Goal: Browse casually: Explore the website without a specific task or goal

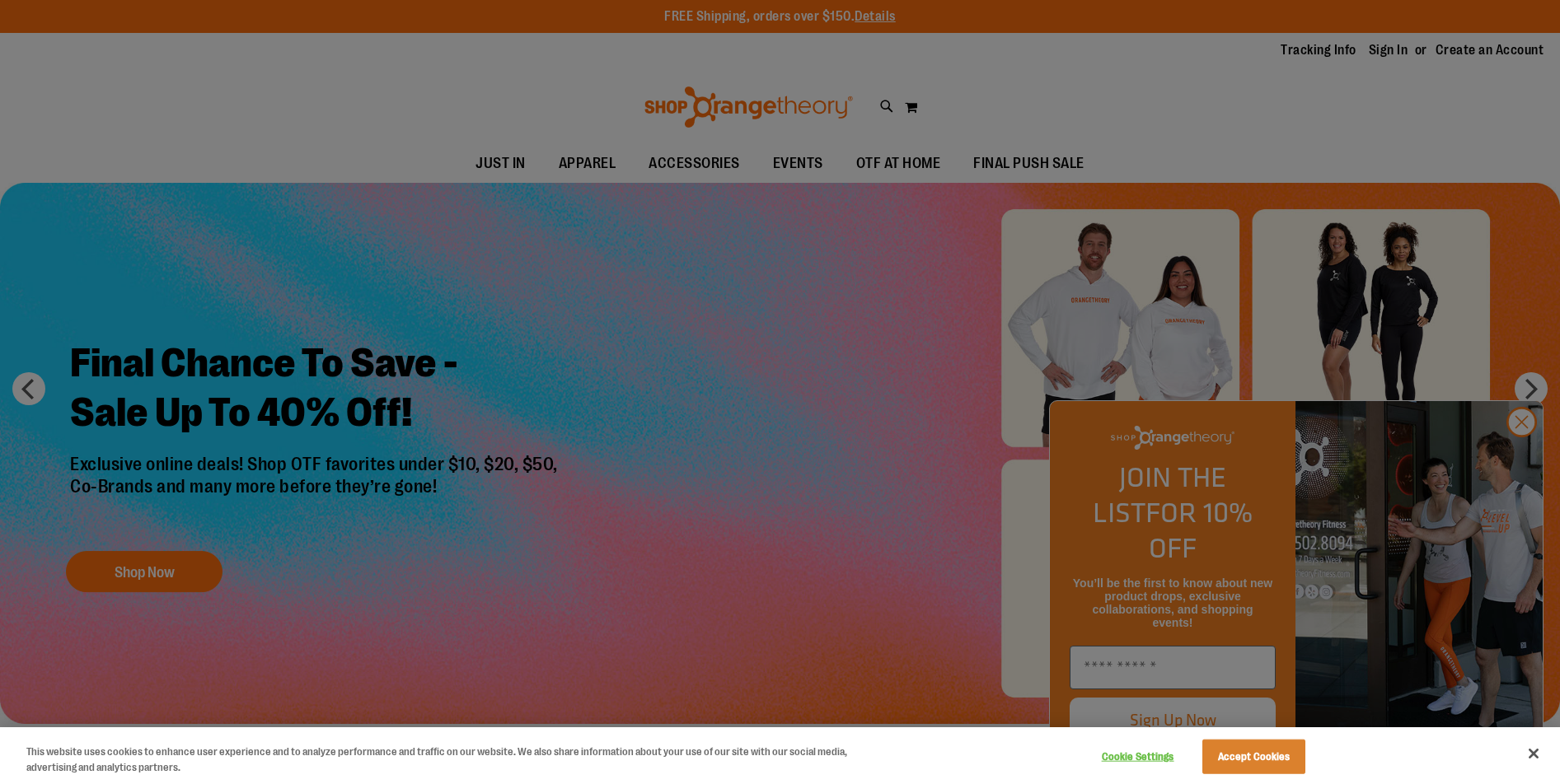
click at [582, 158] on div at bounding box center [780, 392] width 1560 height 784
drag, startPoint x: 1532, startPoint y: 746, endPoint x: 1495, endPoint y: 697, distance: 61.4
click at [1535, 742] on button "Close" at bounding box center [1533, 753] width 36 height 36
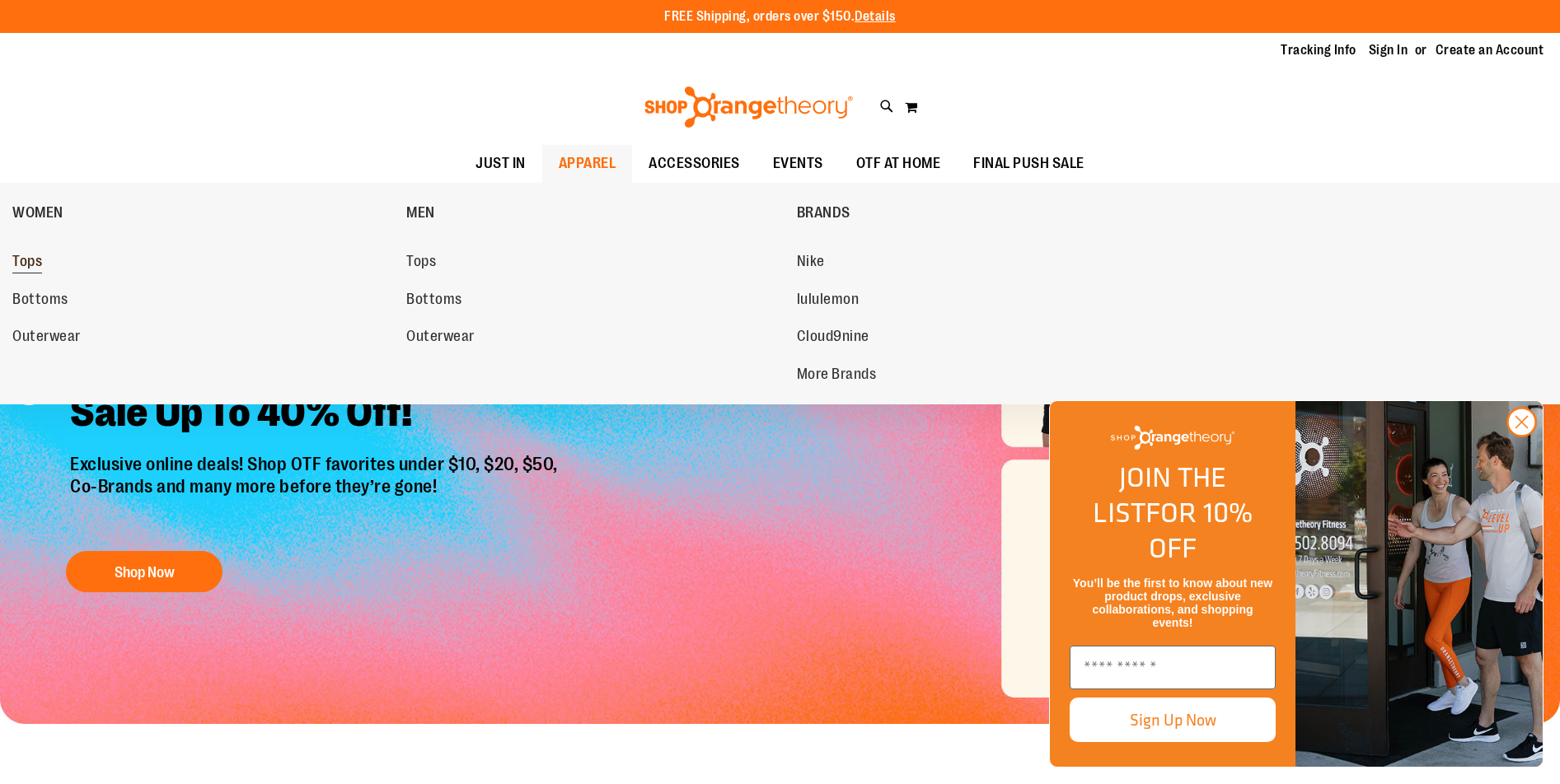
click at [32, 260] on span "Tops" at bounding box center [27, 263] width 29 height 21
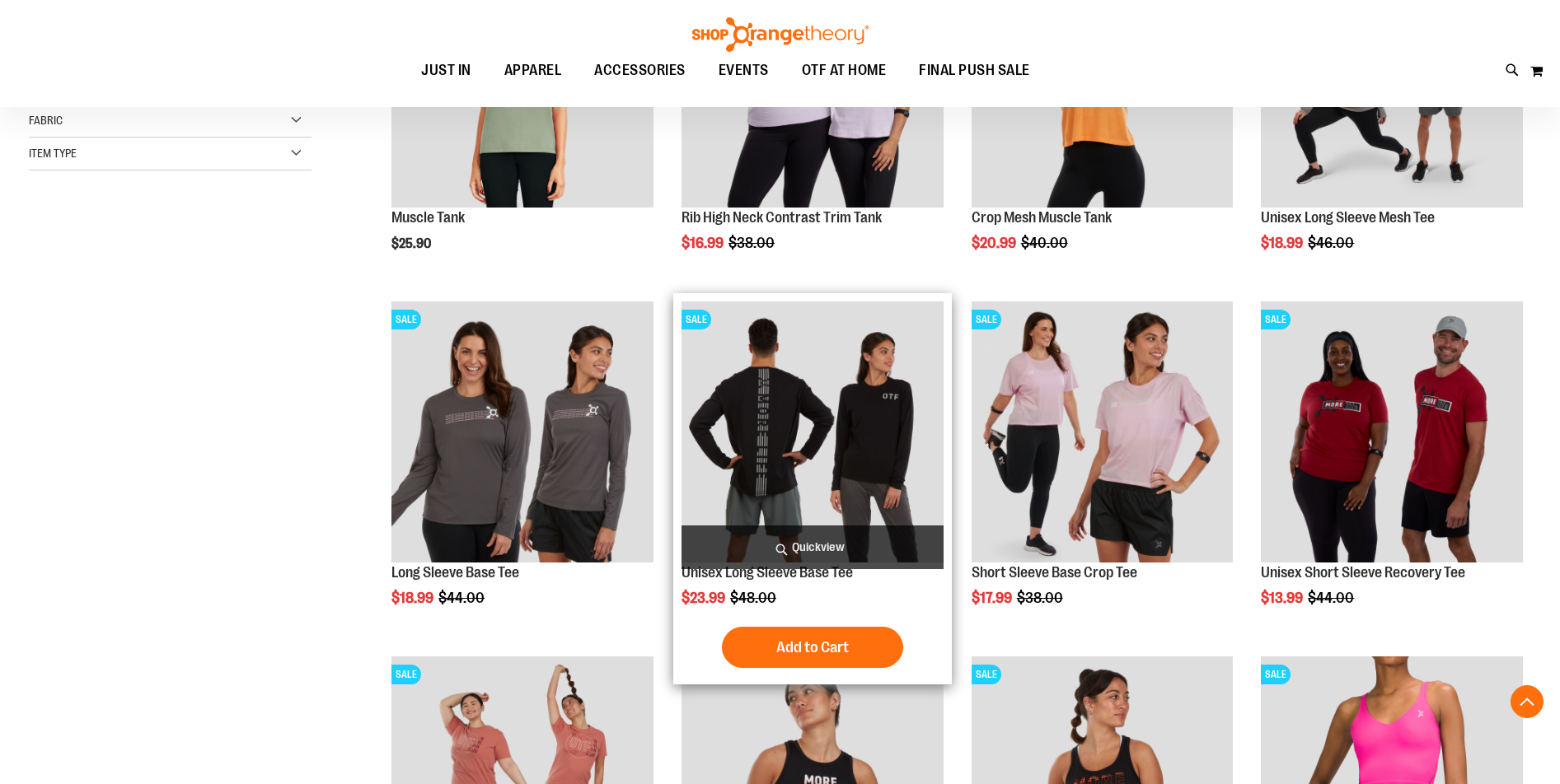
scroll to position [576, 0]
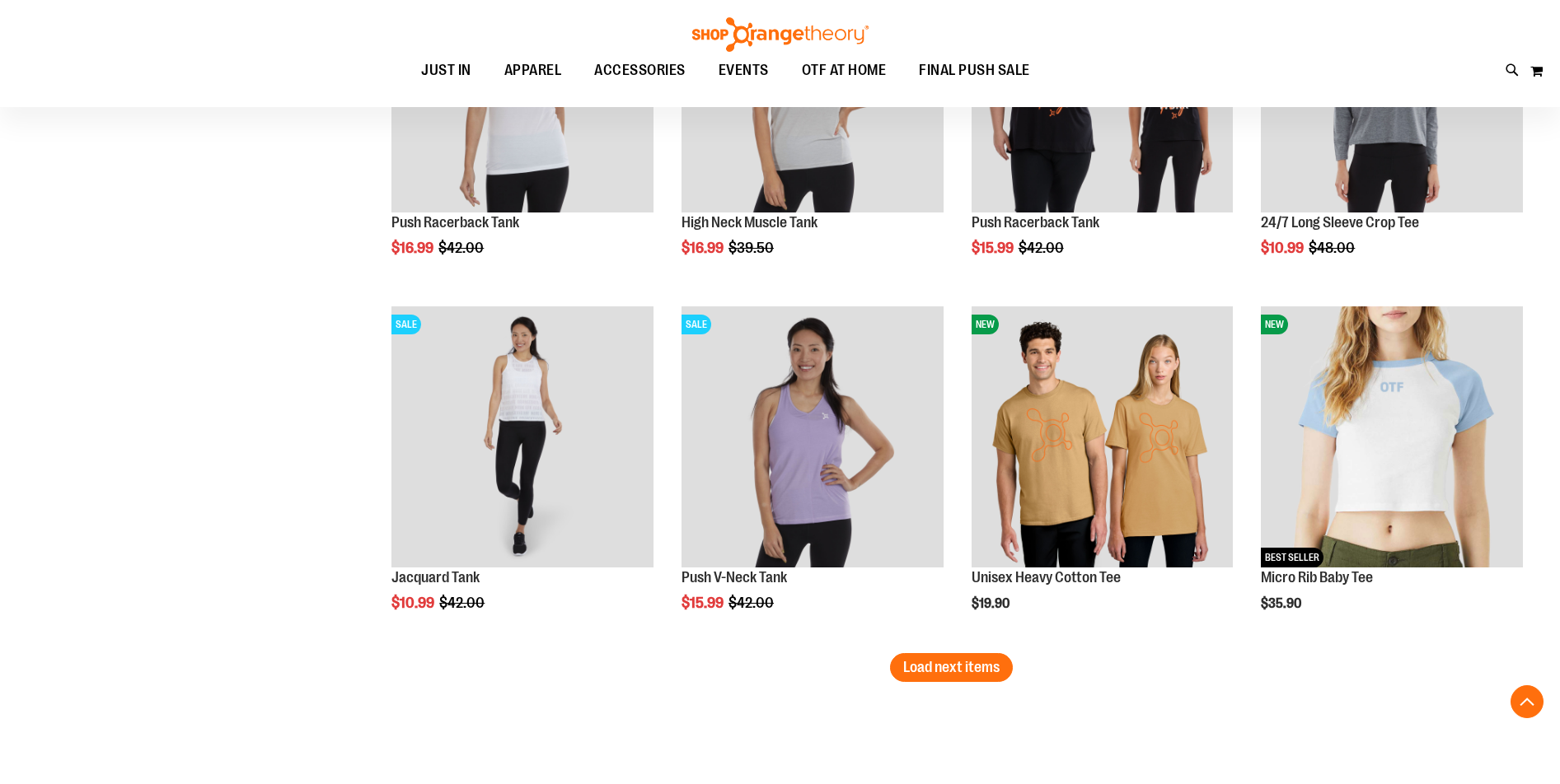
scroll to position [2882, 0]
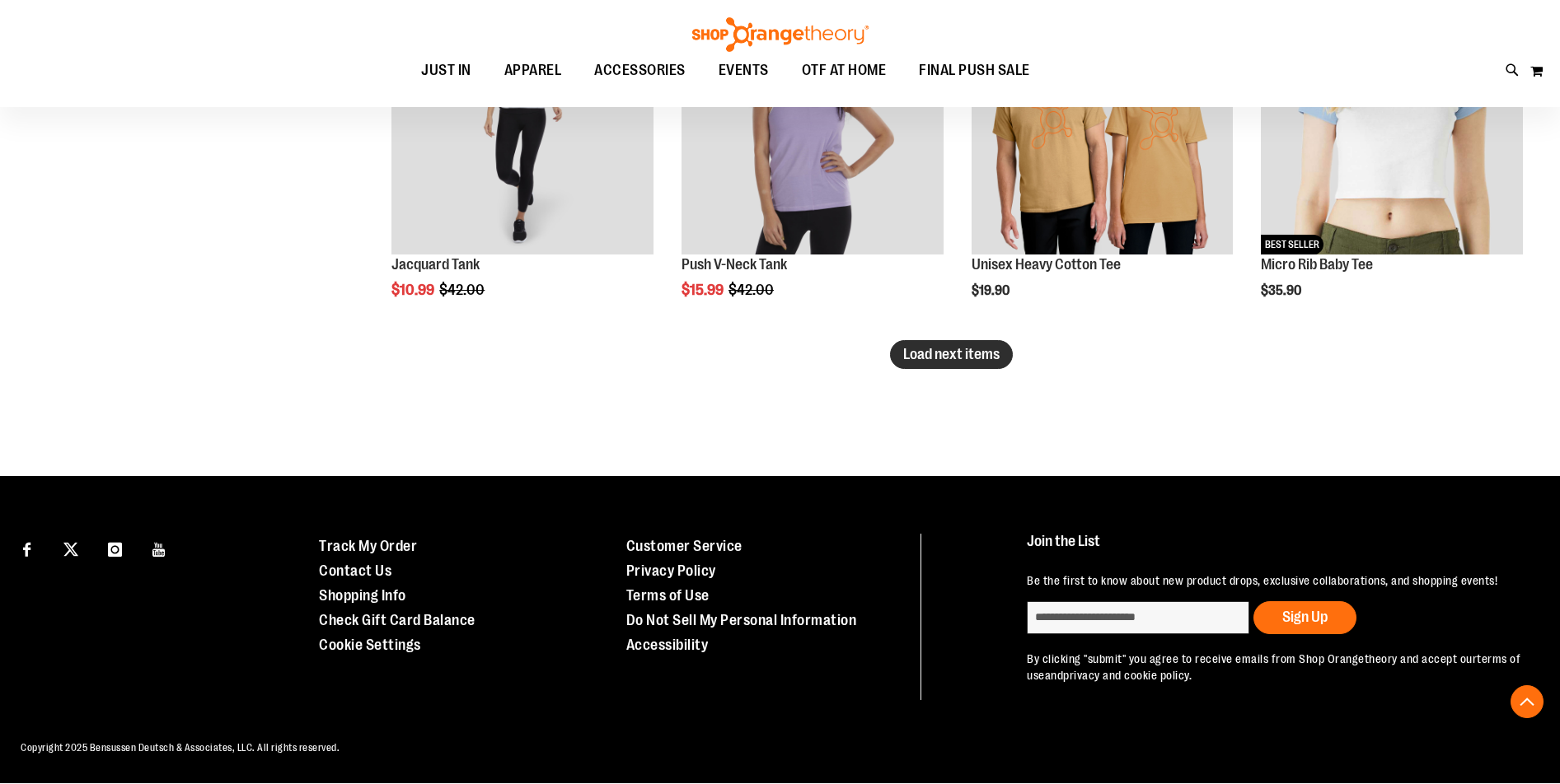
click at [941, 349] on span "Load next items" at bounding box center [951, 355] width 97 height 17
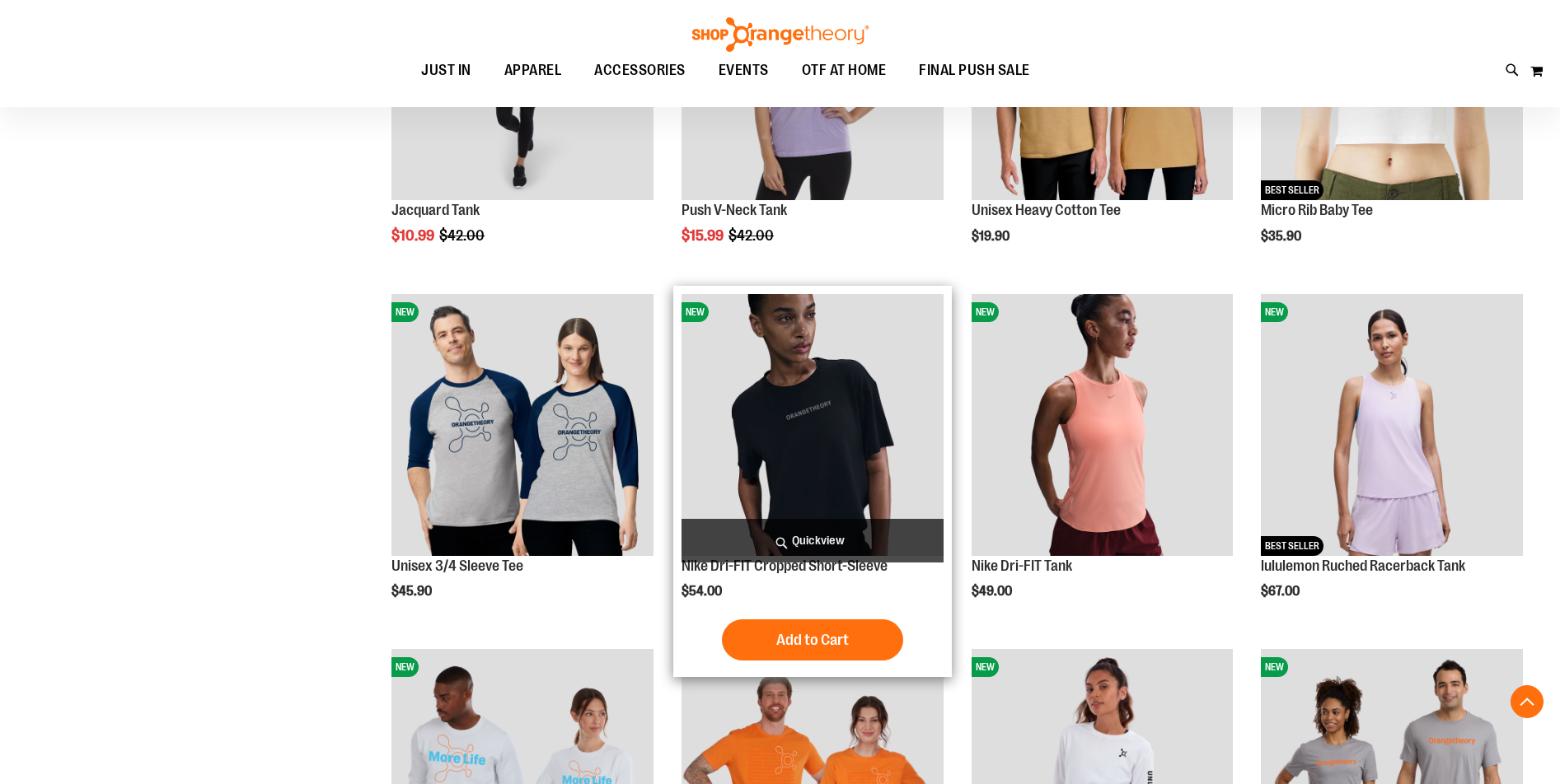
scroll to position [3268, 0]
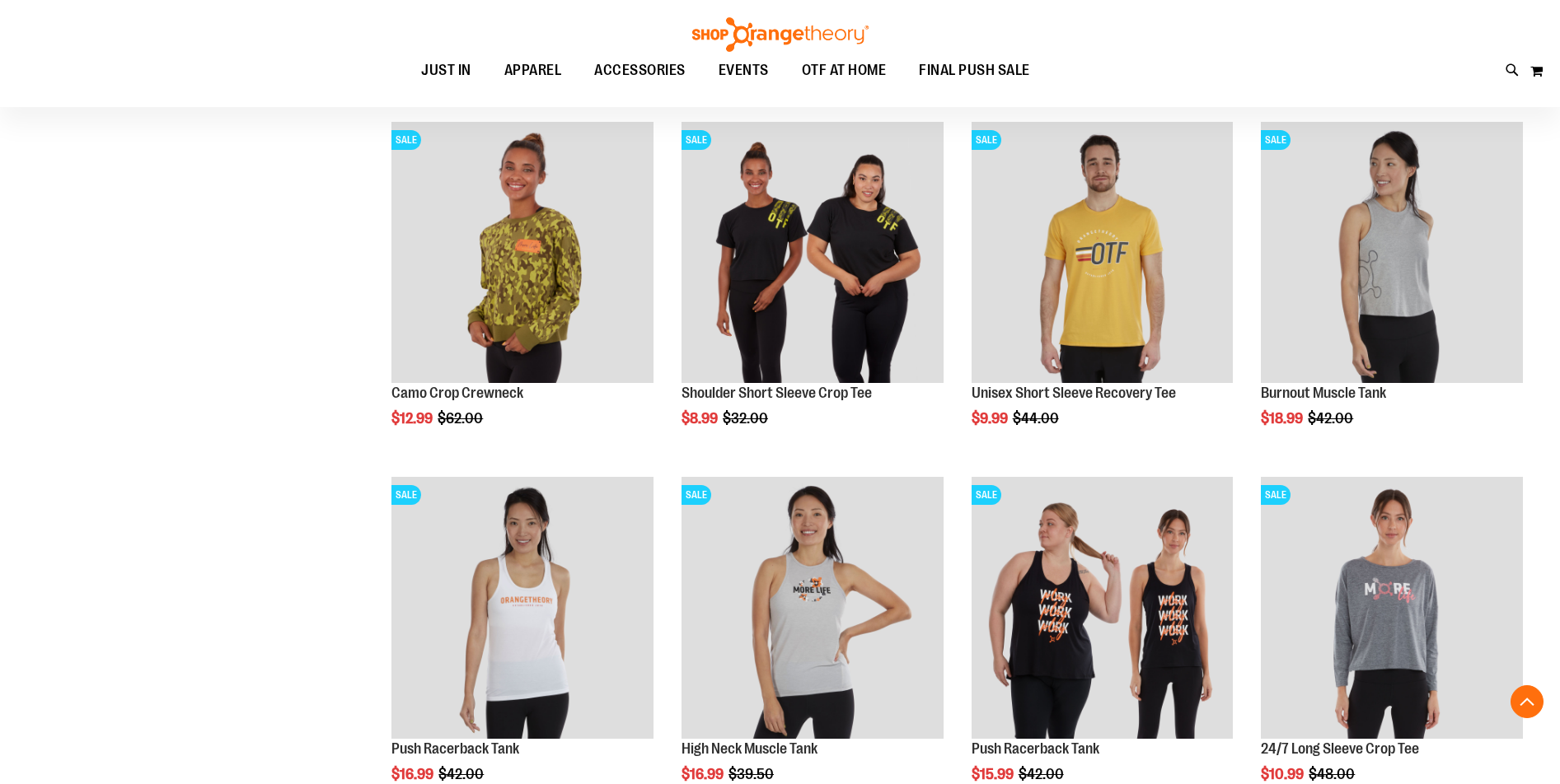
scroll to position [2280, 0]
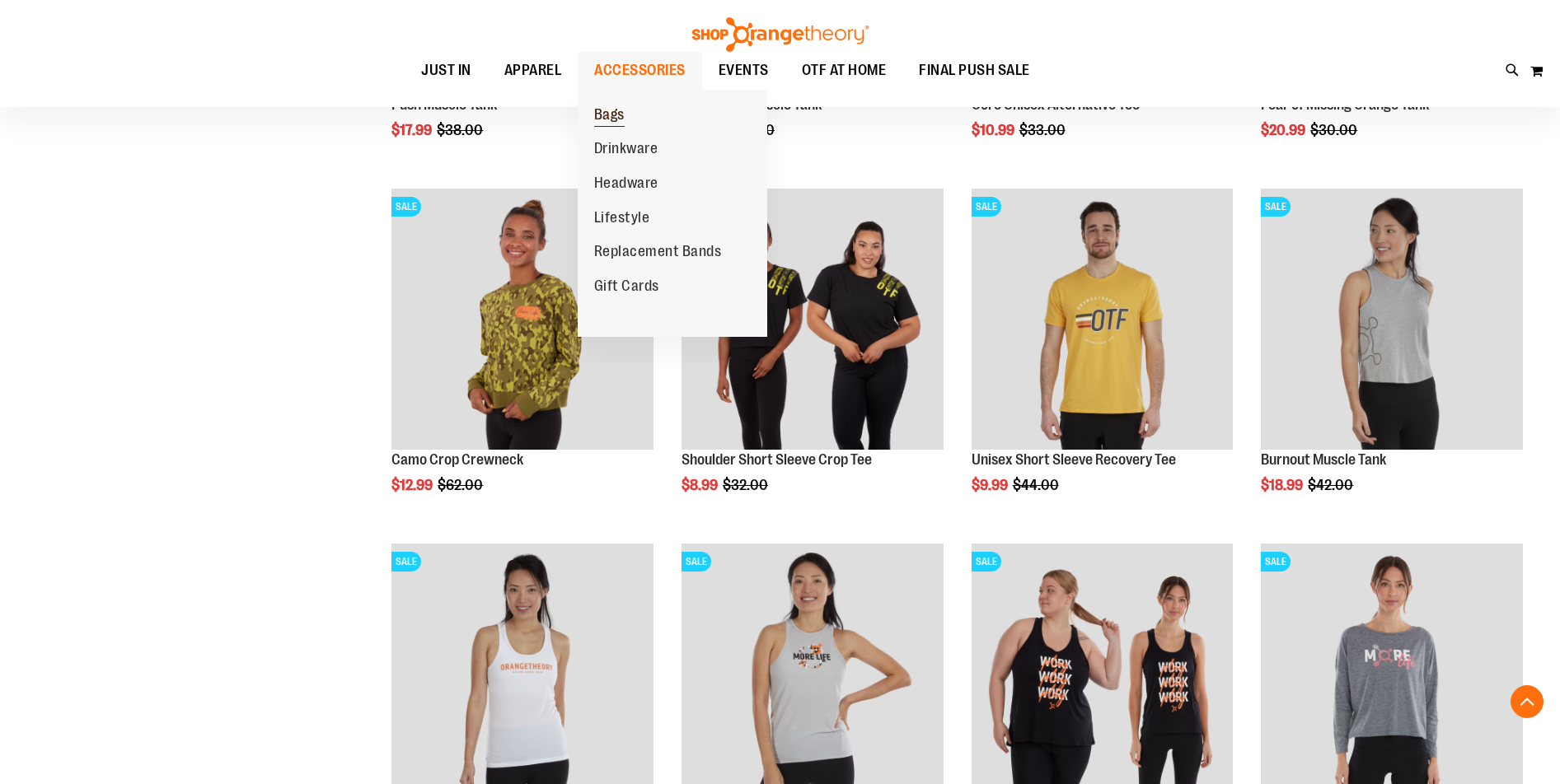
click at [614, 111] on span "Bags" at bounding box center [609, 116] width 30 height 21
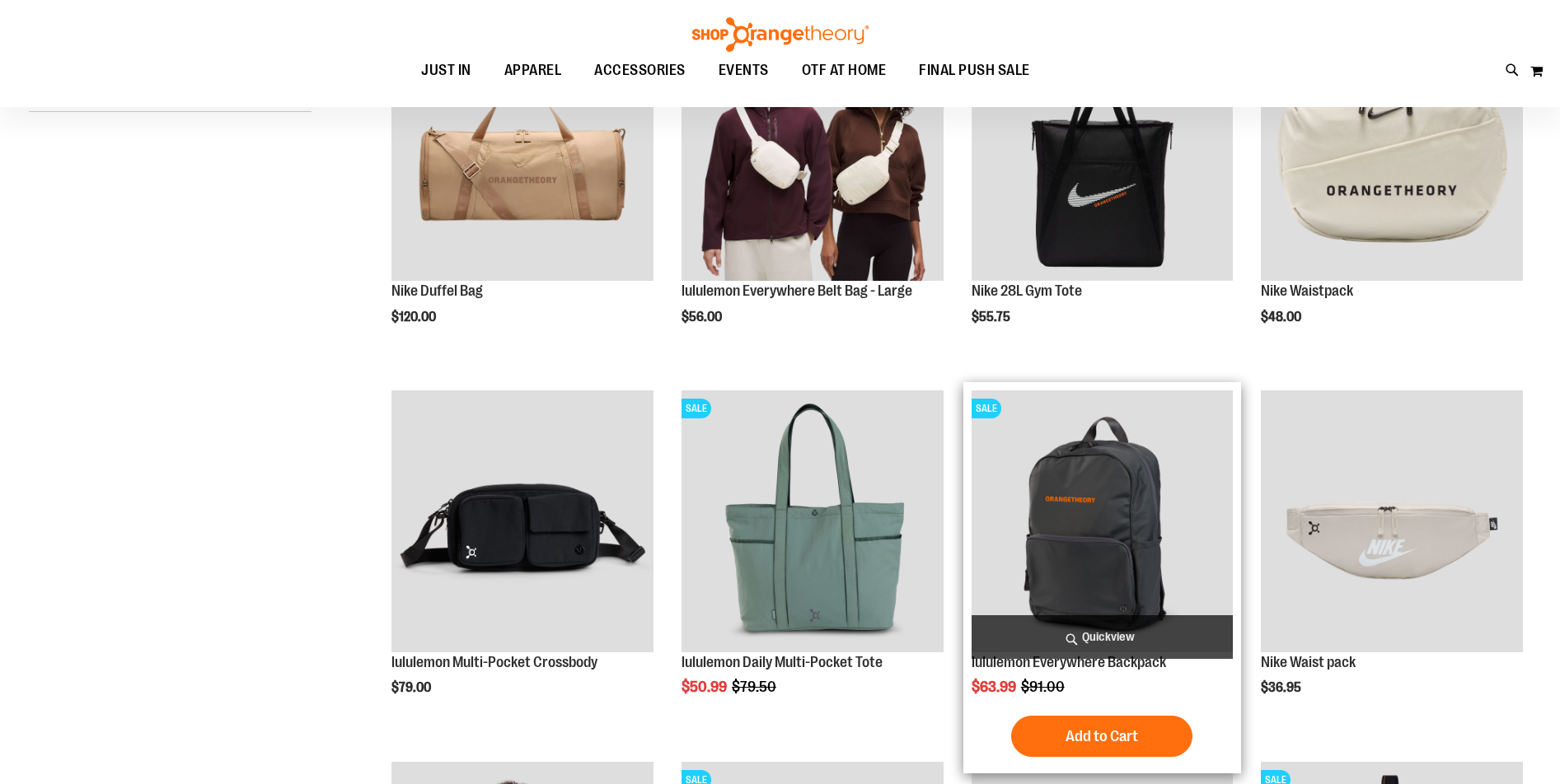
scroll to position [164, 0]
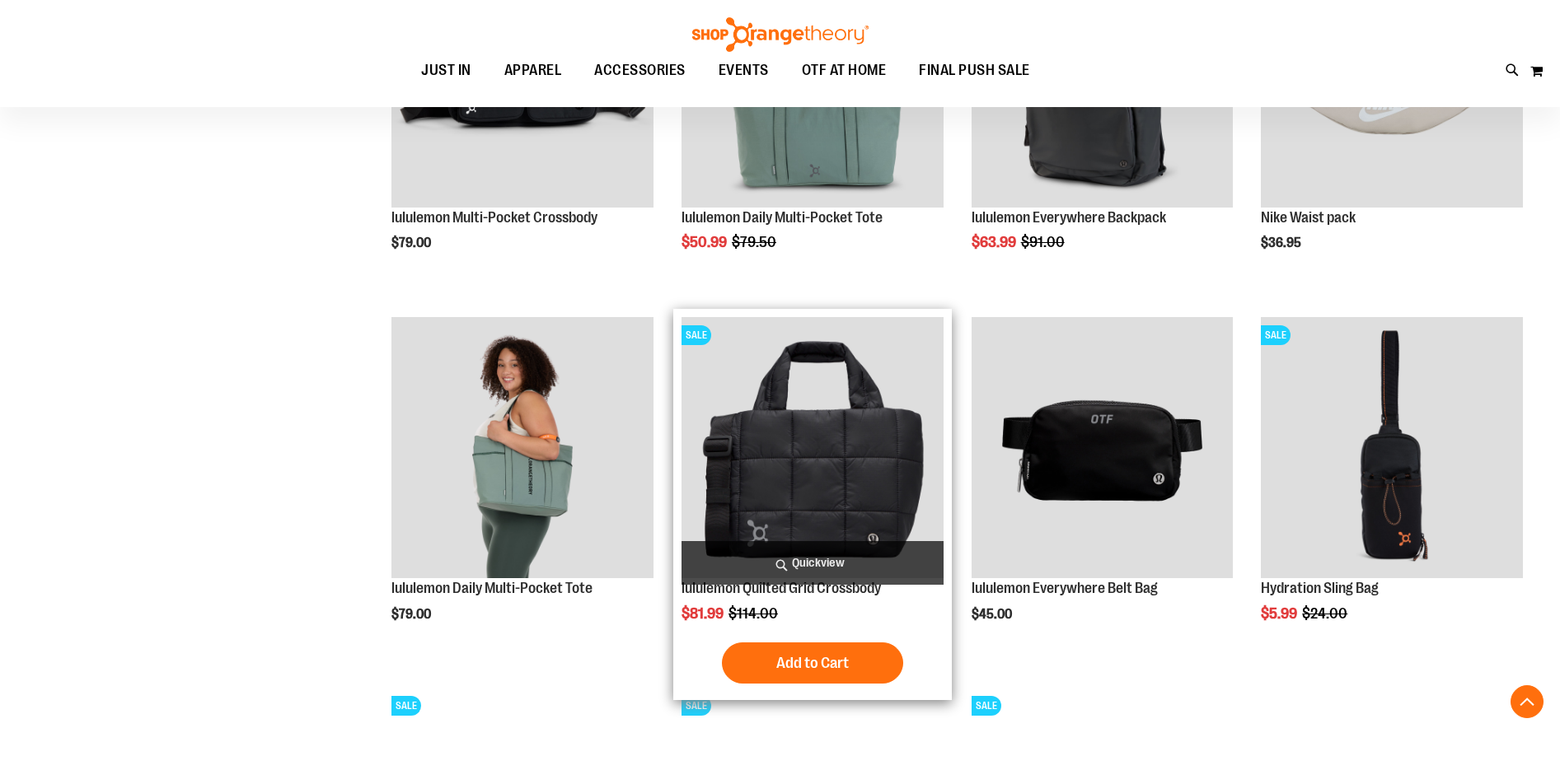
scroll to position [411, 0]
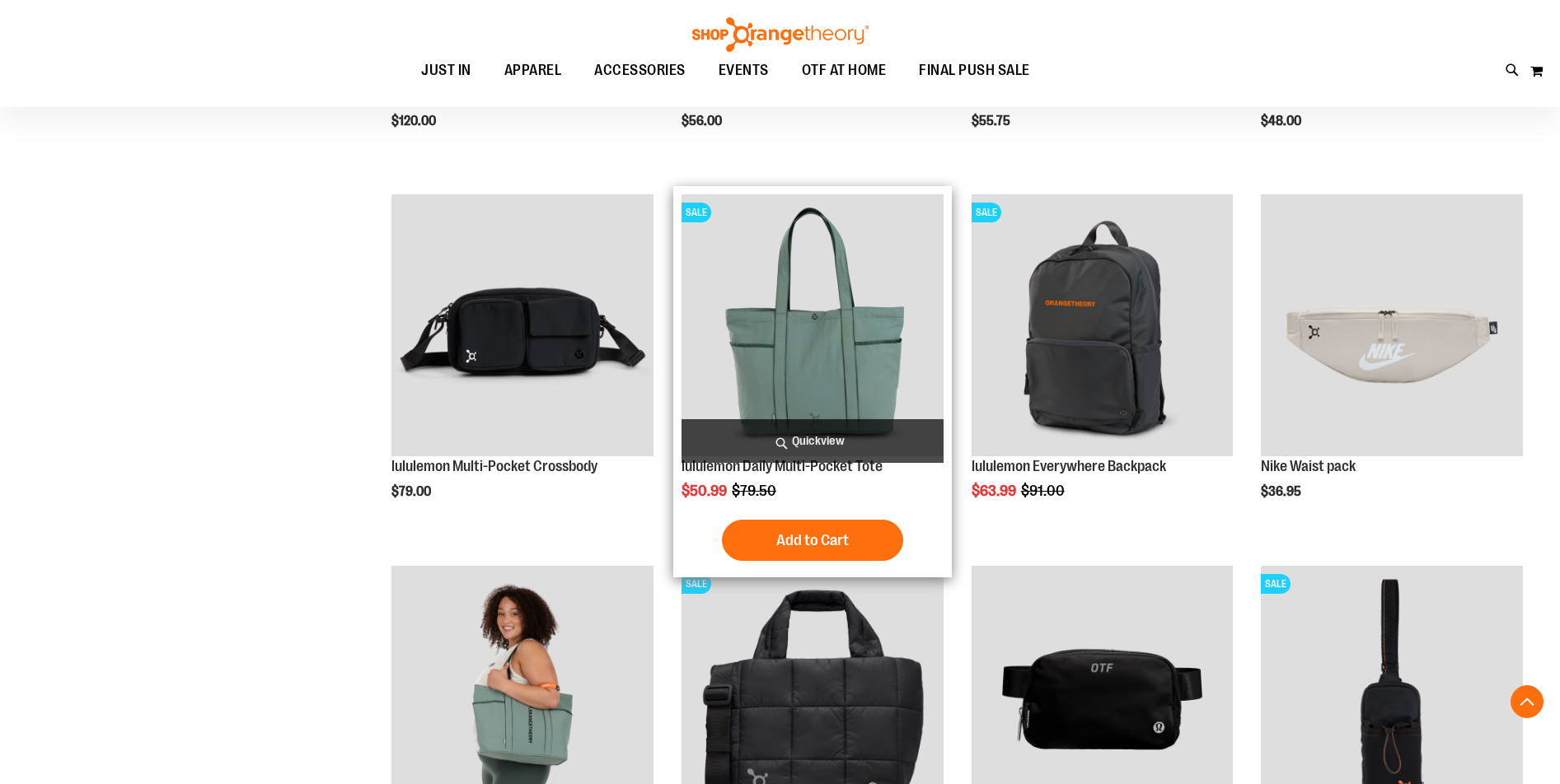
scroll to position [329, 0]
